Goal: Information Seeking & Learning: Learn about a topic

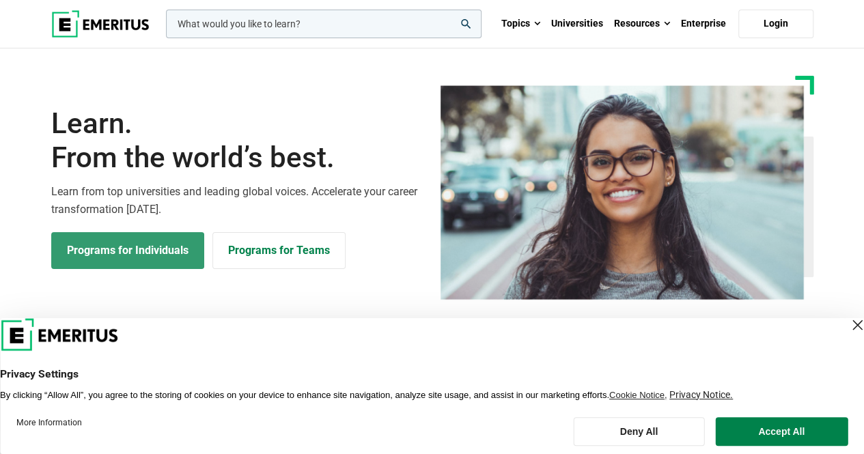
click at [133, 255] on link "Programs for Individuals" at bounding box center [127, 250] width 153 height 37
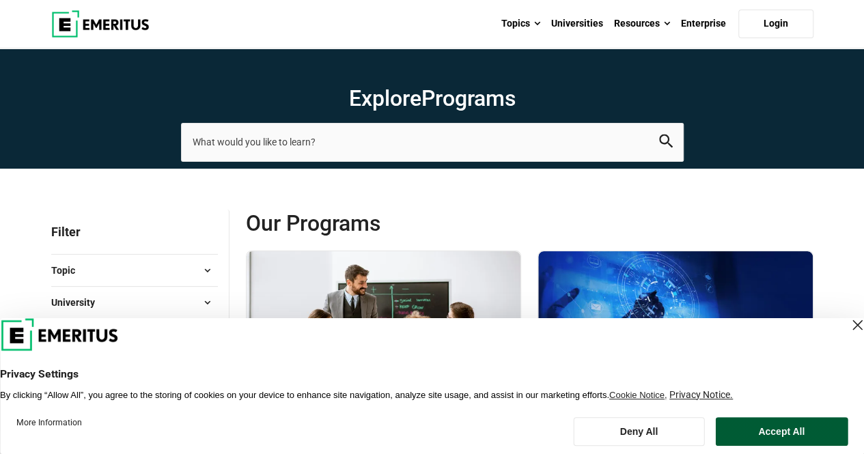
click at [755, 423] on button "Accept All" at bounding box center [781, 431] width 133 height 29
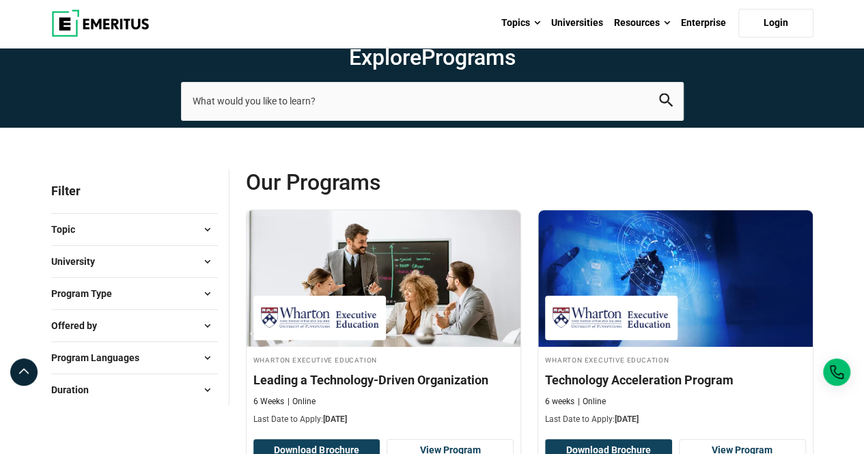
scroll to position [74, 0]
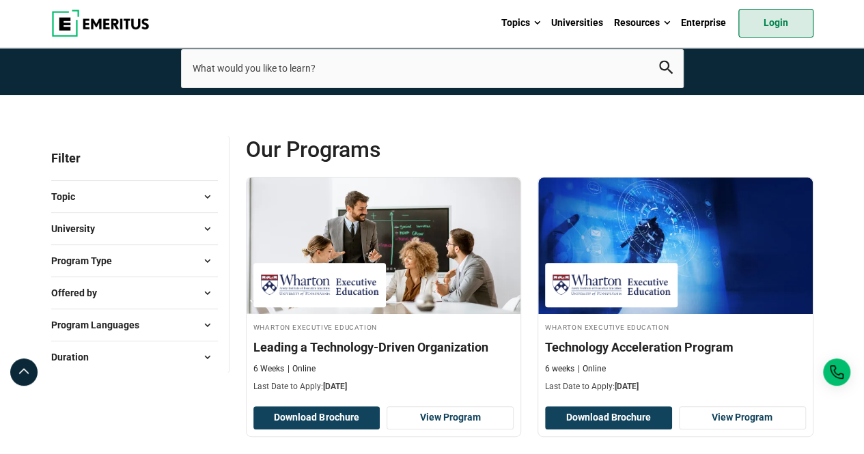
click at [775, 23] on link "Login" at bounding box center [775, 23] width 75 height 29
